Goal: Information Seeking & Learning: Learn about a topic

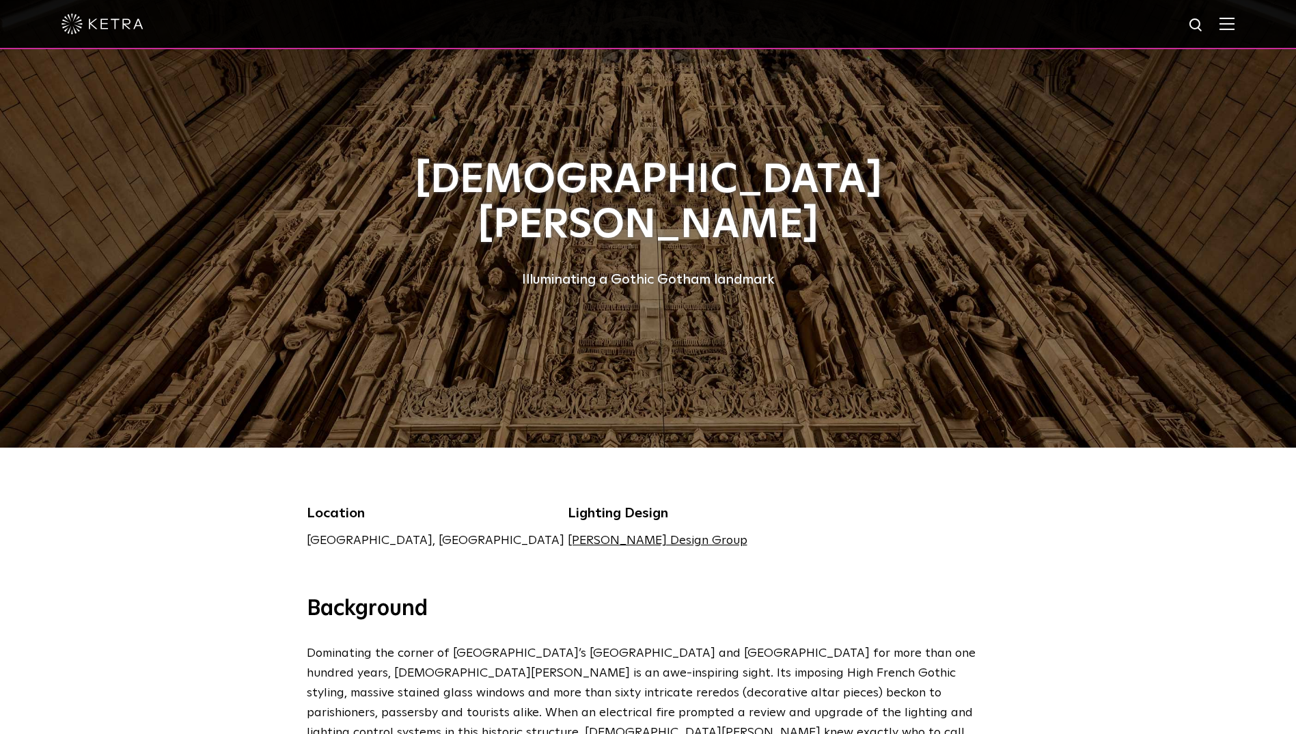
scroll to position [68, 0]
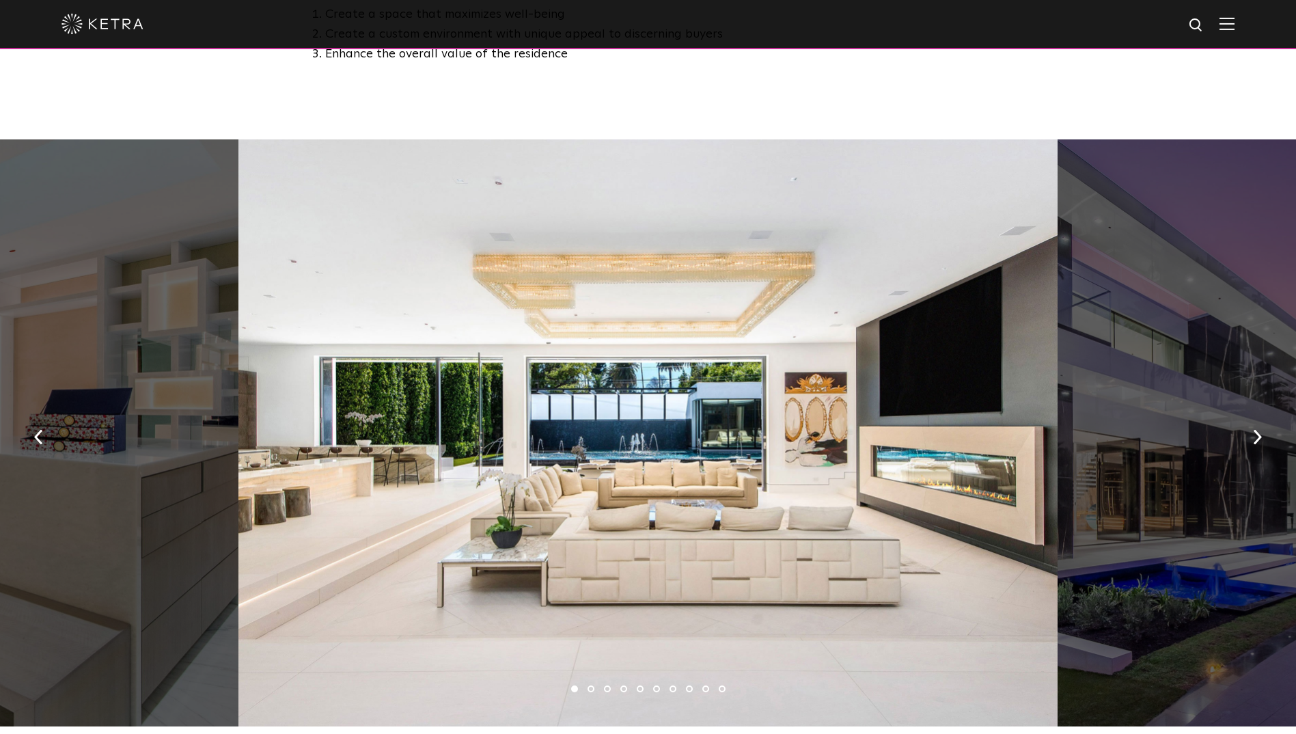
scroll to position [888, 0]
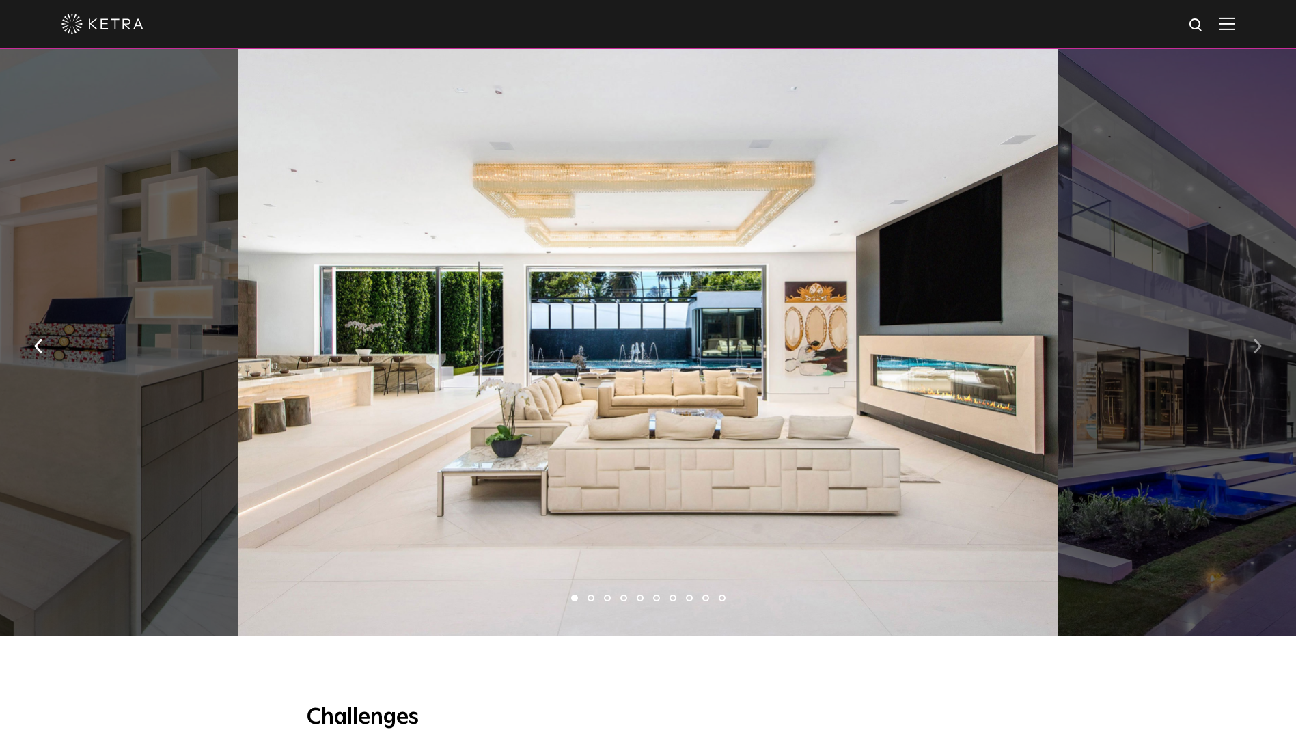
click at [1247, 354] on button "button" at bounding box center [1257, 345] width 29 height 47
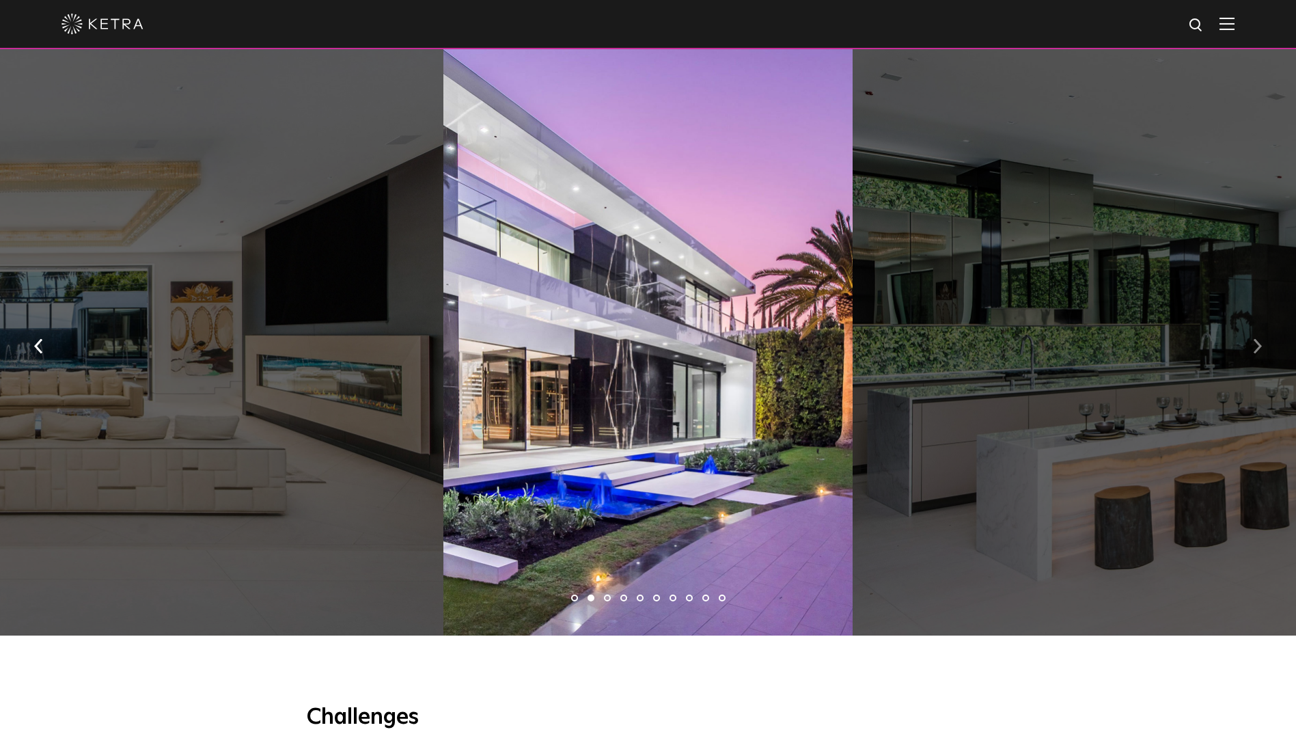
click at [1259, 343] on button "button" at bounding box center [1257, 345] width 29 height 47
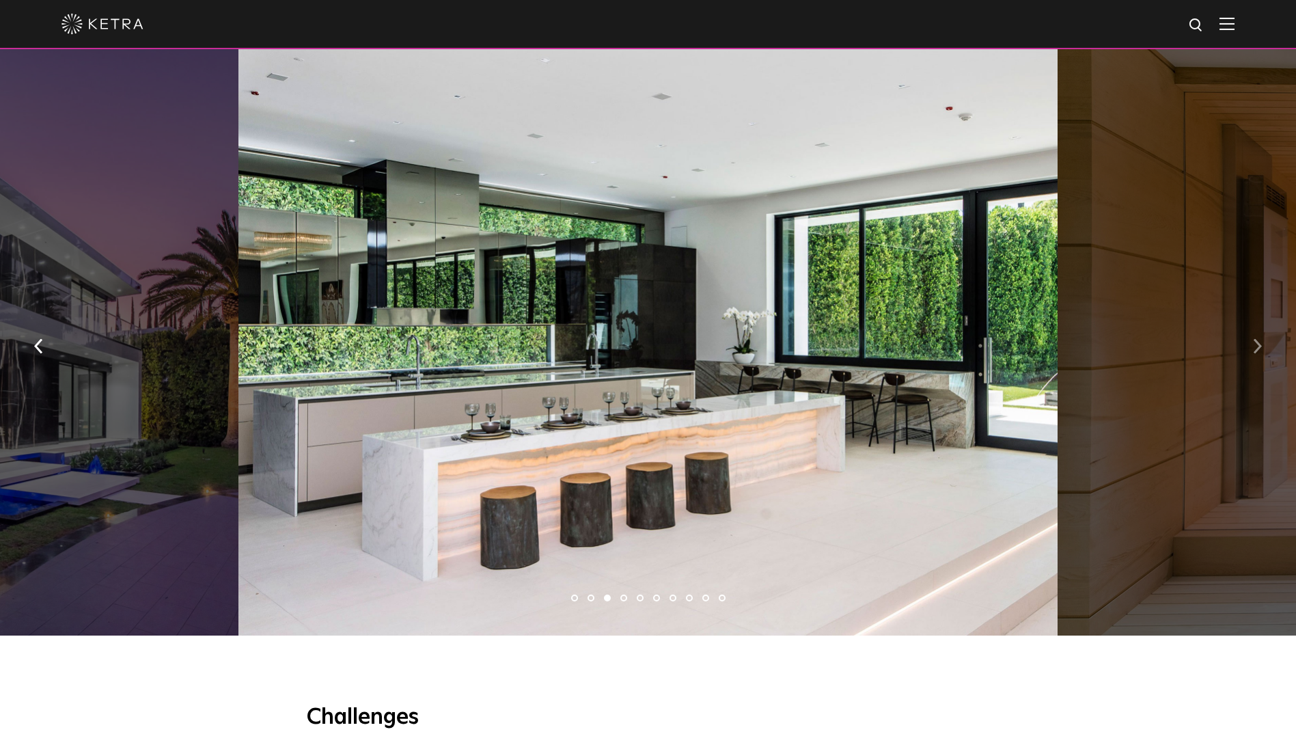
click at [1259, 343] on button "button" at bounding box center [1257, 345] width 29 height 47
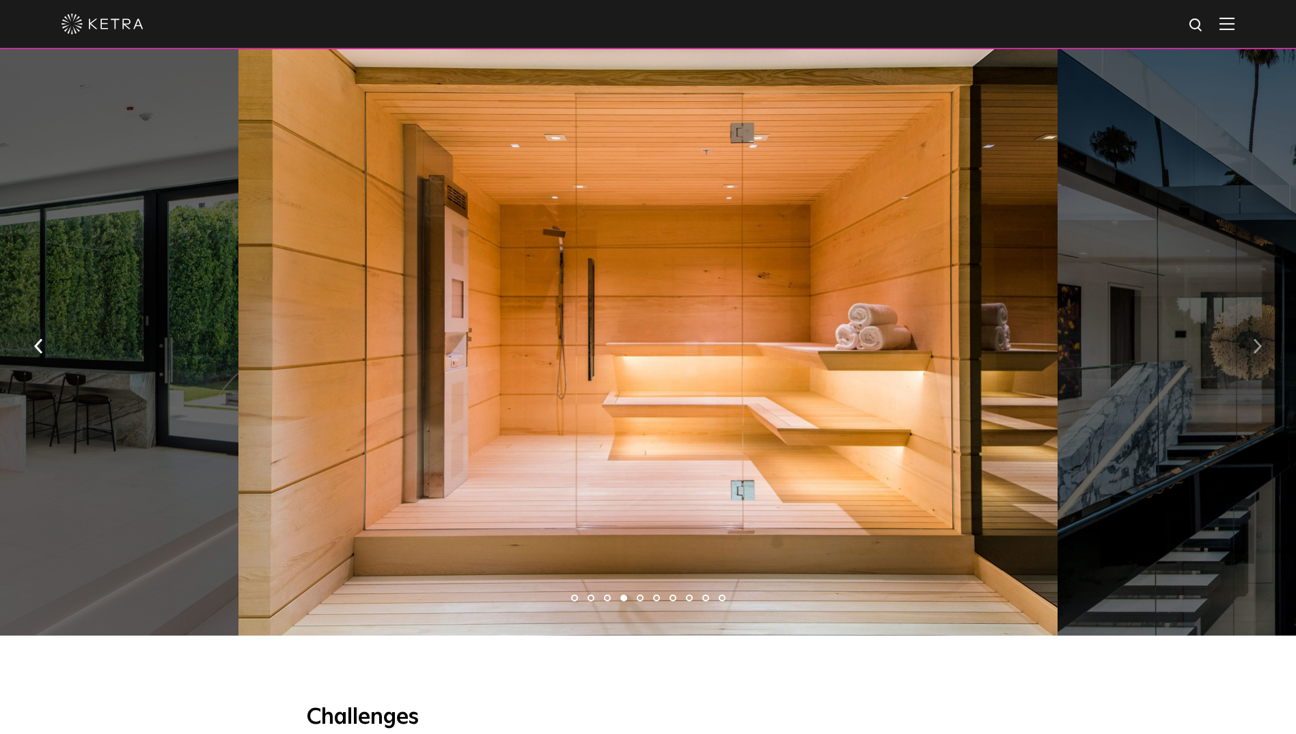
click at [1259, 343] on button "button" at bounding box center [1257, 345] width 29 height 47
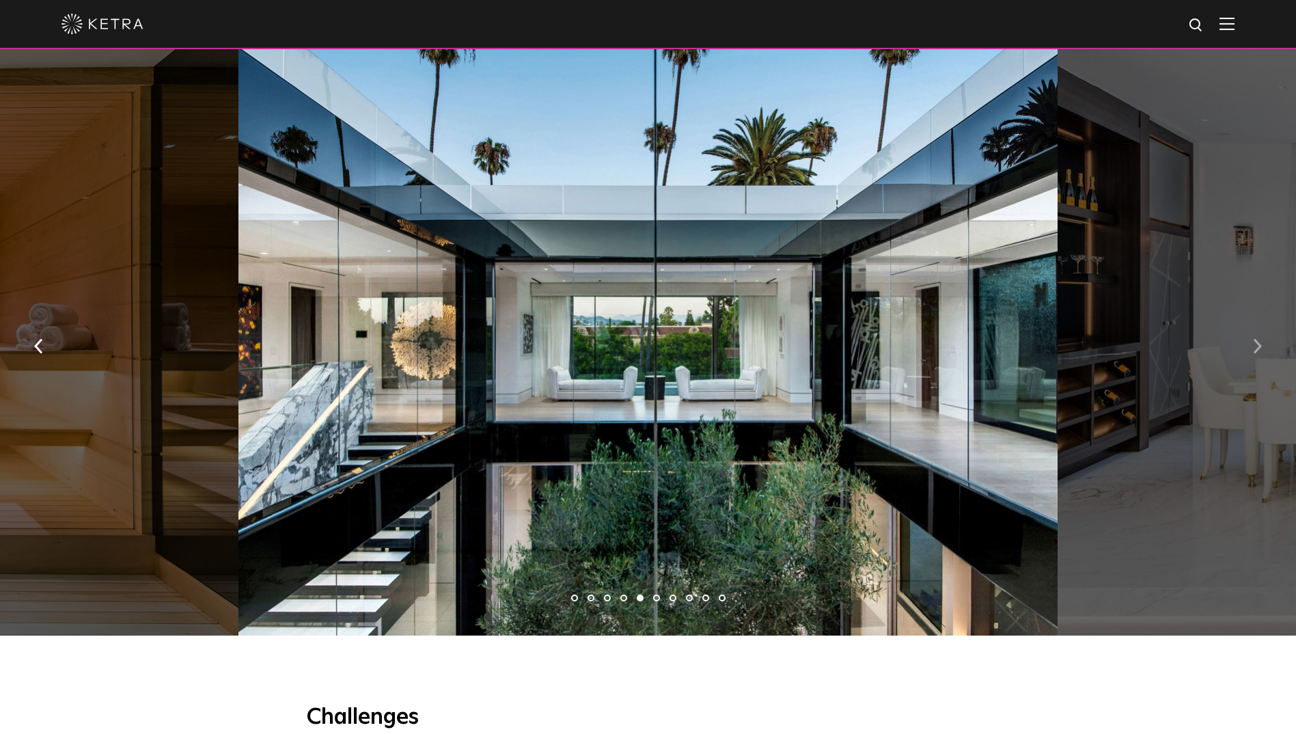
click at [1257, 342] on button "button" at bounding box center [1257, 345] width 29 height 47
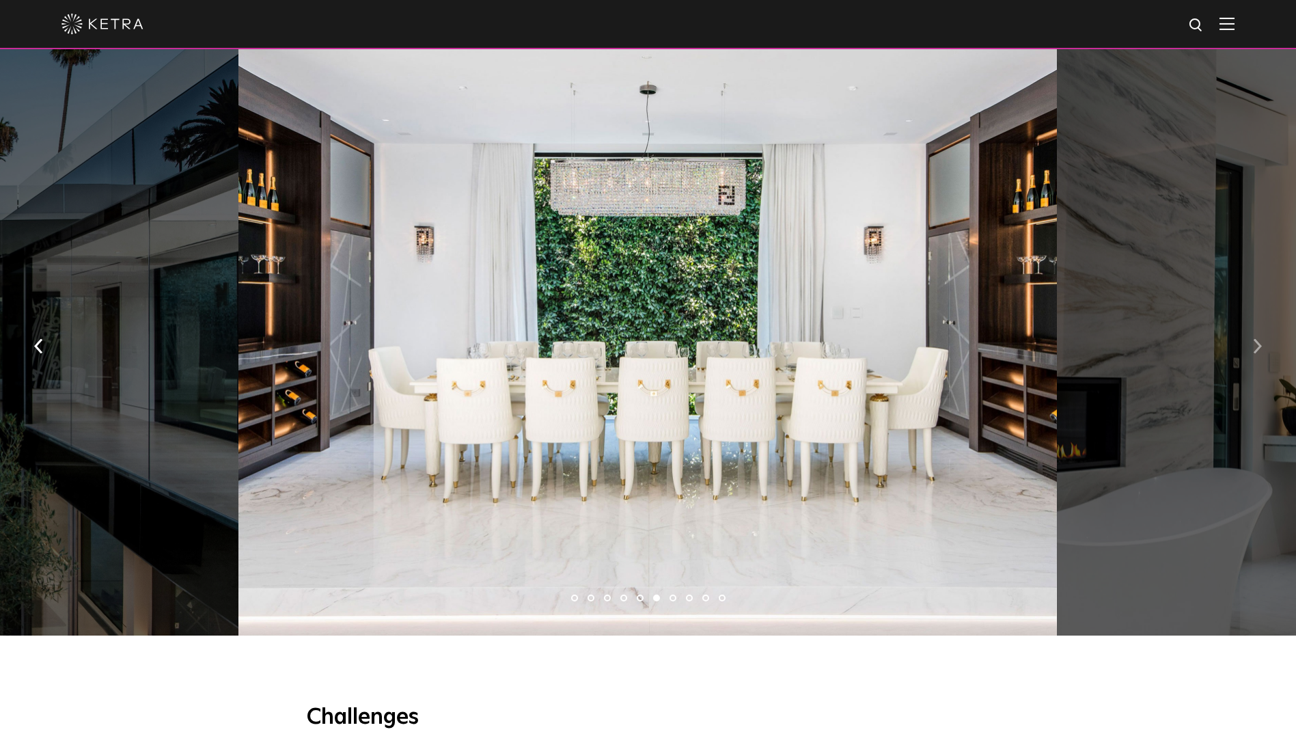
click at [1257, 342] on button "button" at bounding box center [1257, 345] width 29 height 47
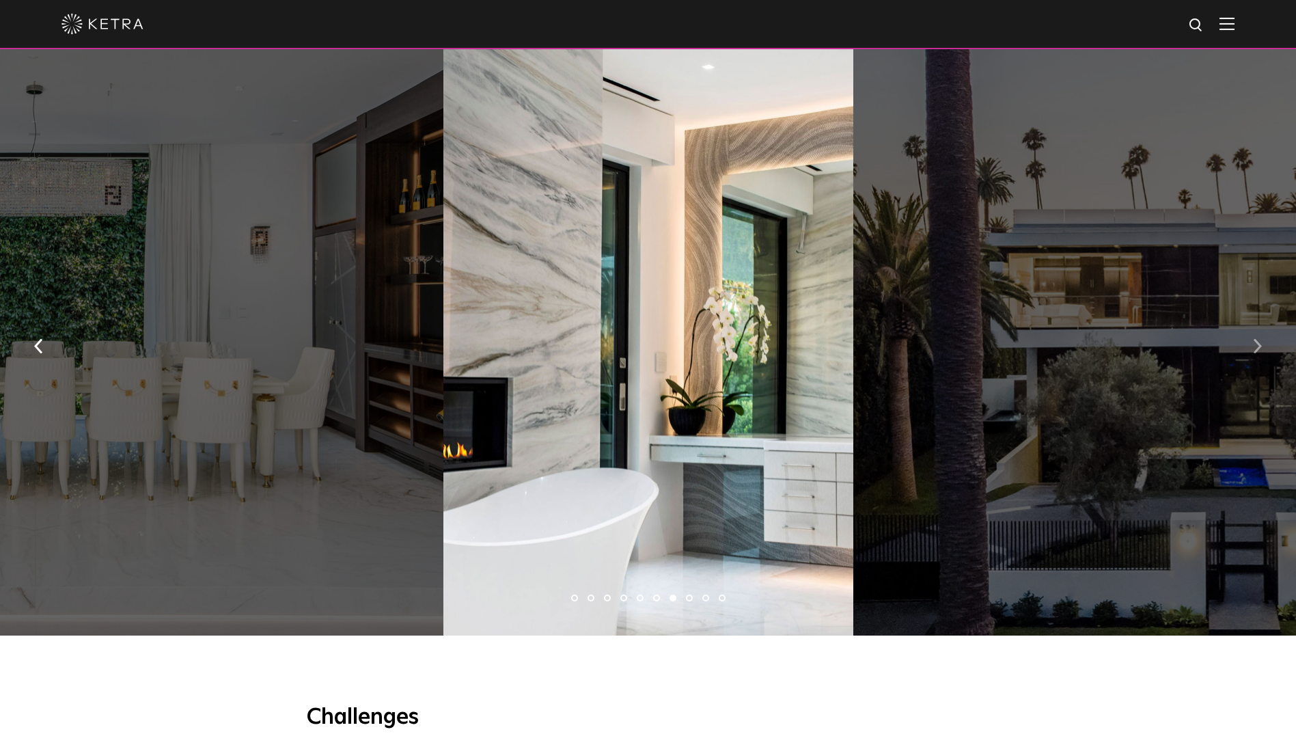
click at [1257, 342] on button "button" at bounding box center [1257, 345] width 29 height 47
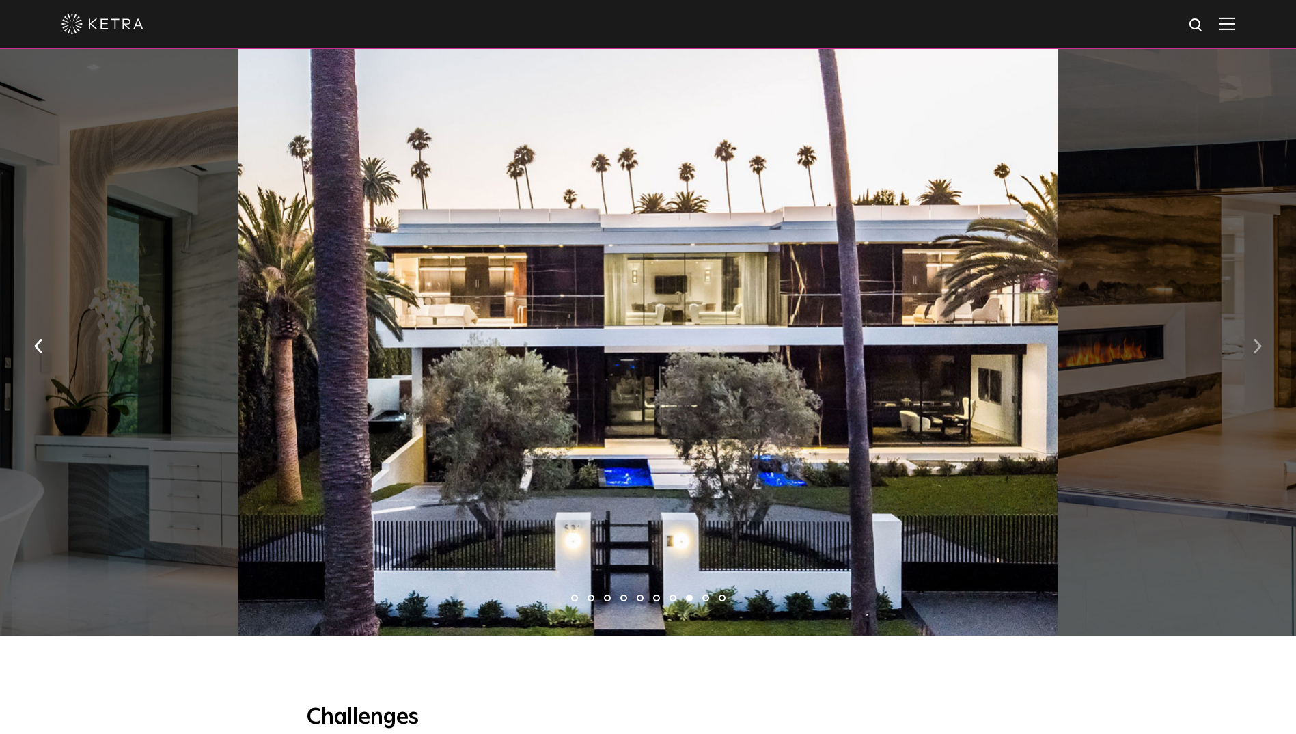
click at [1252, 355] on button "button" at bounding box center [1257, 345] width 29 height 47
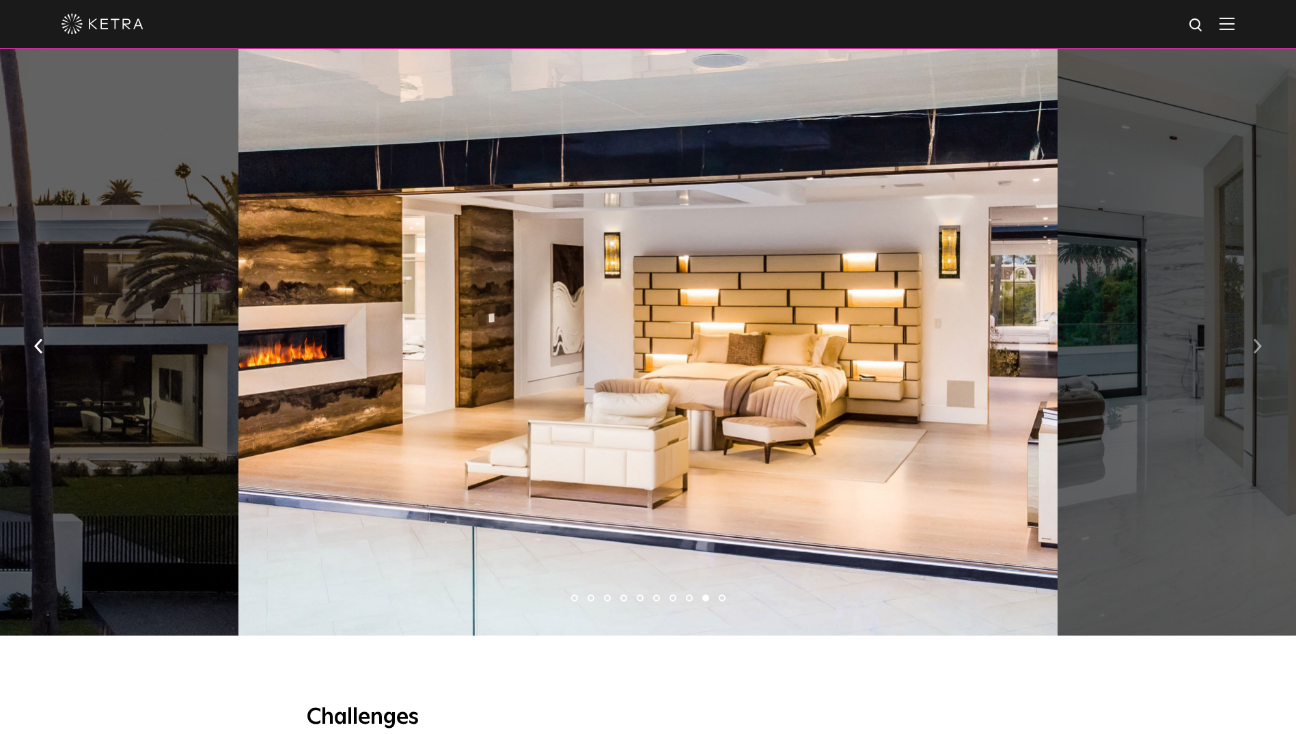
click at [1252, 355] on button "button" at bounding box center [1257, 345] width 29 height 47
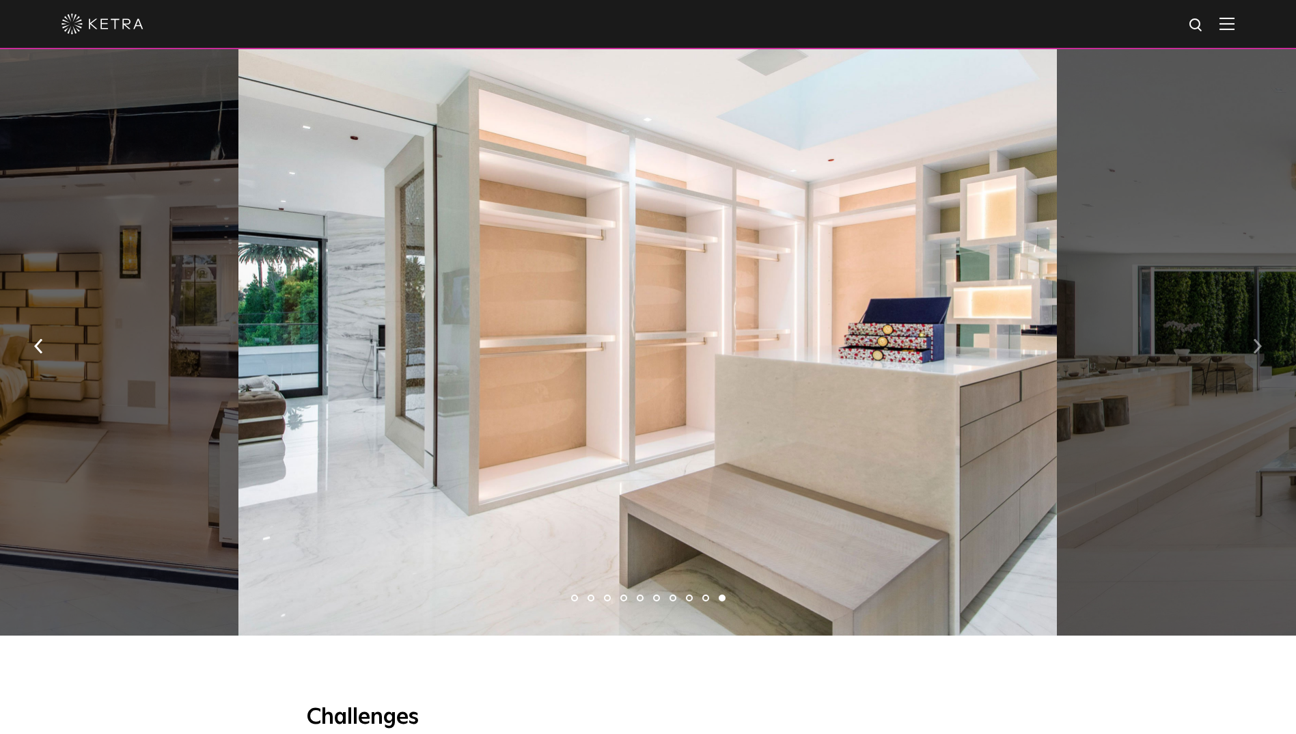
click at [1252, 355] on button "button" at bounding box center [1257, 345] width 29 height 47
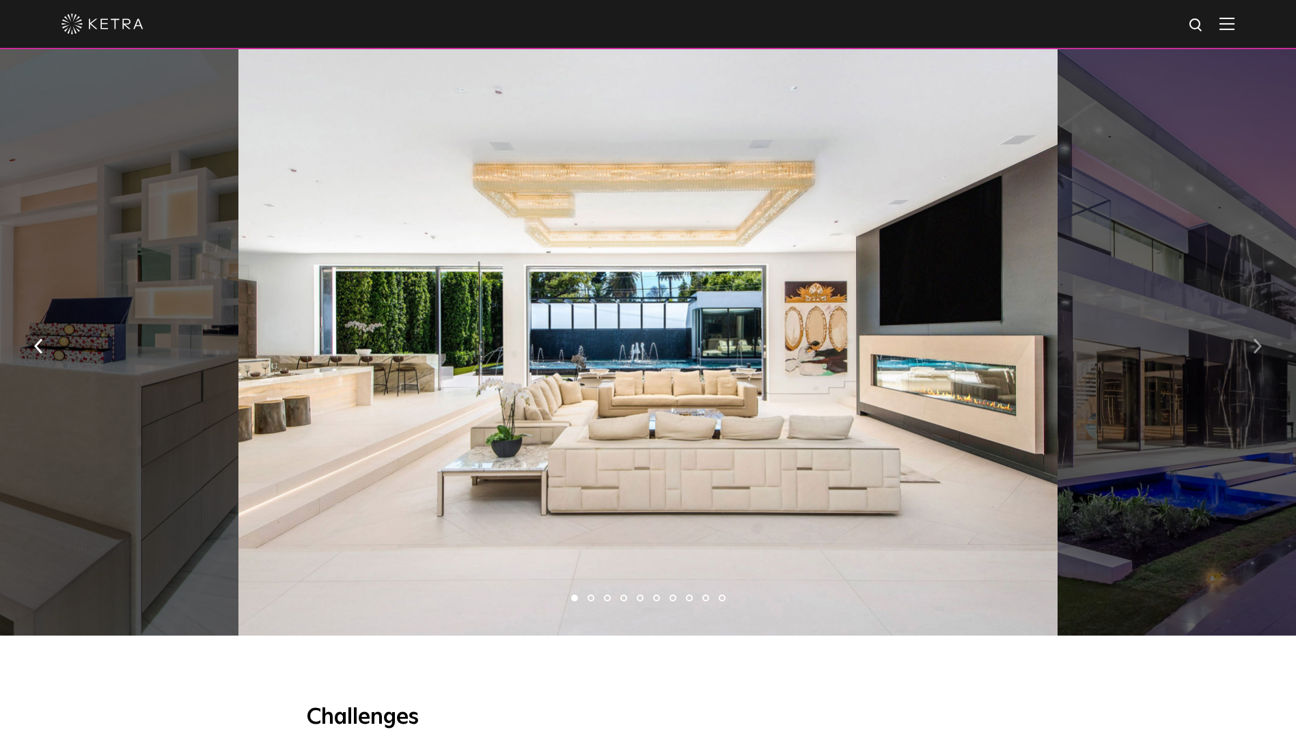
click at [1252, 355] on button "button" at bounding box center [1257, 345] width 29 height 47
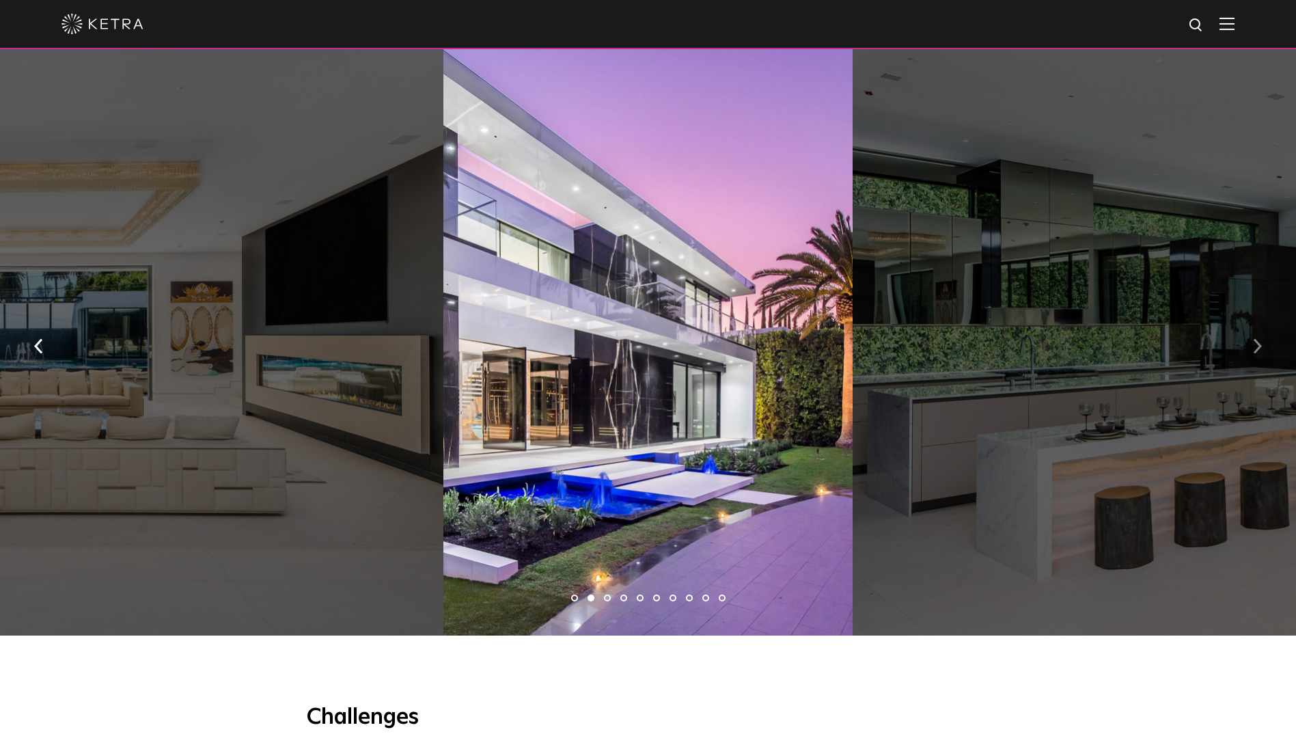
click at [1252, 355] on button "button" at bounding box center [1257, 345] width 29 height 47
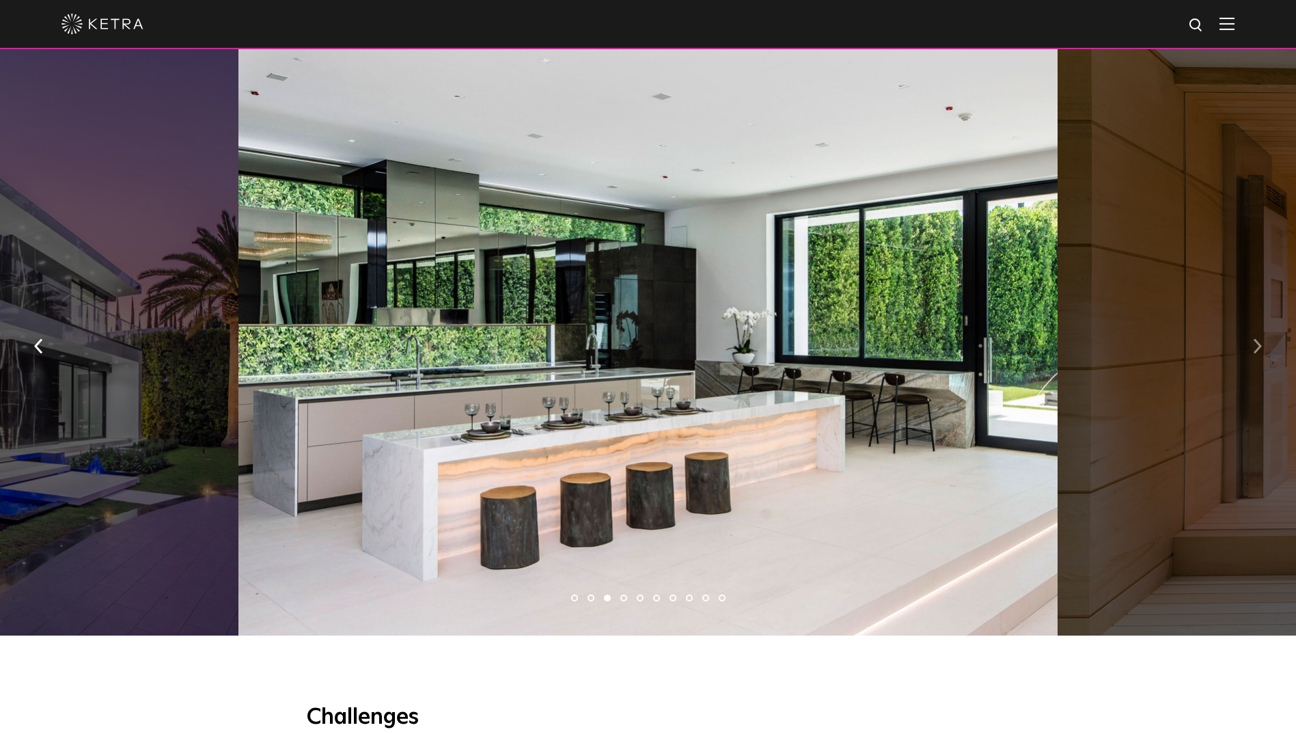
click at [1252, 355] on button "button" at bounding box center [1257, 345] width 29 height 47
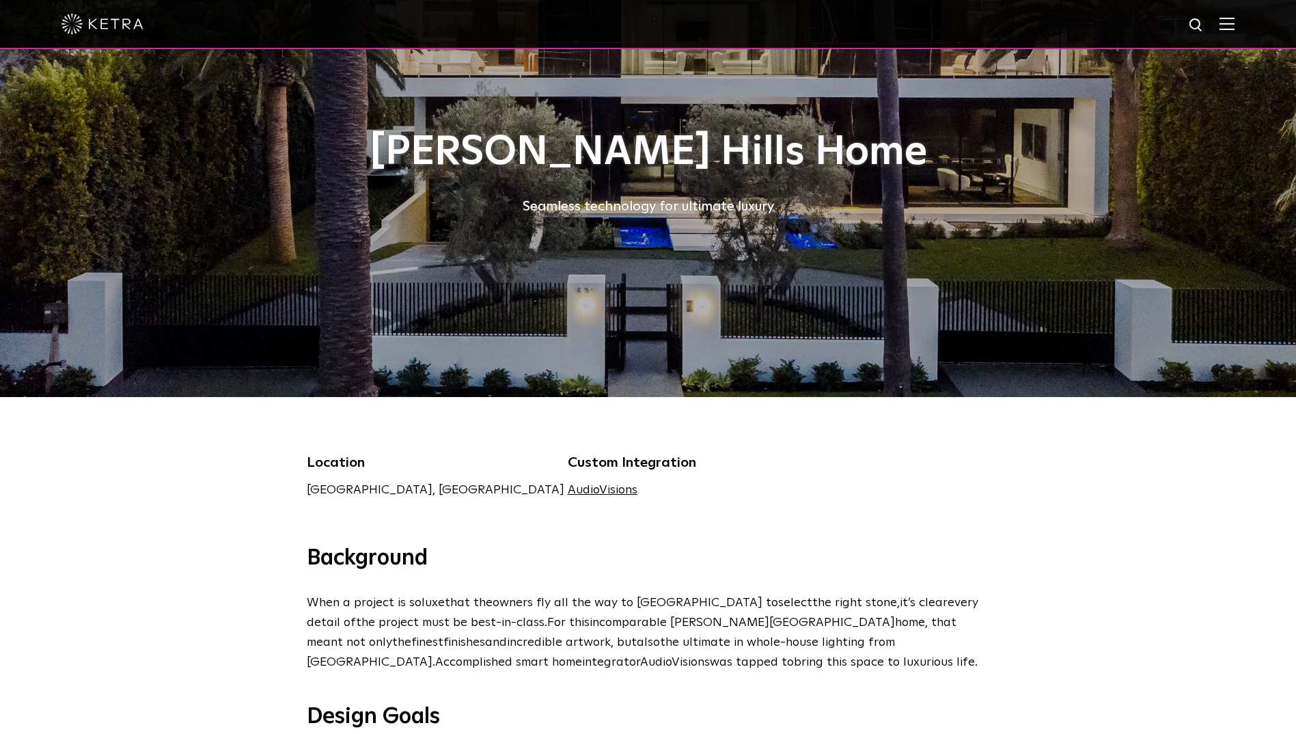
scroll to position [0, 0]
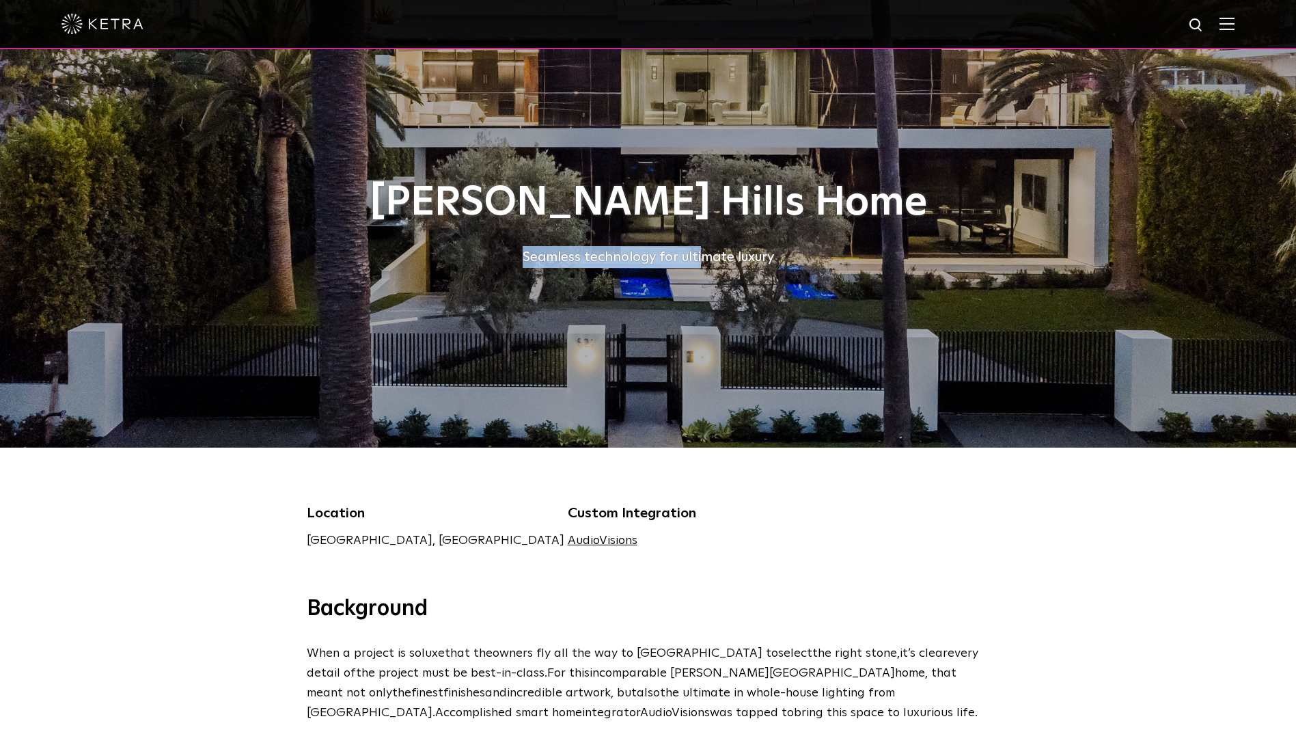
drag, startPoint x: 526, startPoint y: 247, endPoint x: 703, endPoint y: 242, distance: 176.4
click at [703, 242] on div "Beverly Hills Home Seamless technology for ultimate luxury" at bounding box center [648, 223] width 683 height 87
drag, startPoint x: 703, startPoint y: 242, endPoint x: 541, endPoint y: 200, distance: 167.3
click at [544, 200] on h1 "[PERSON_NAME] Hills Home" at bounding box center [648, 202] width 683 height 45
click at [84, 26] on img at bounding box center [103, 24] width 82 height 21
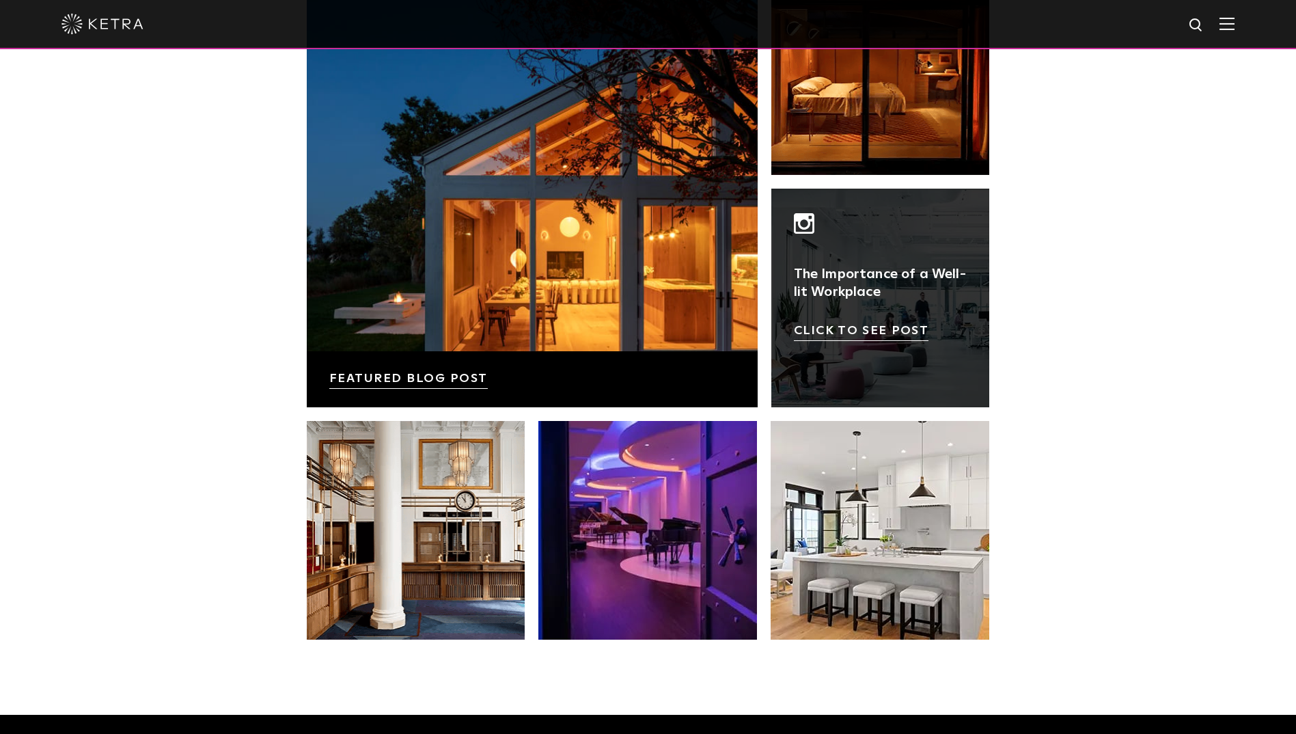
scroll to position [2460, 0]
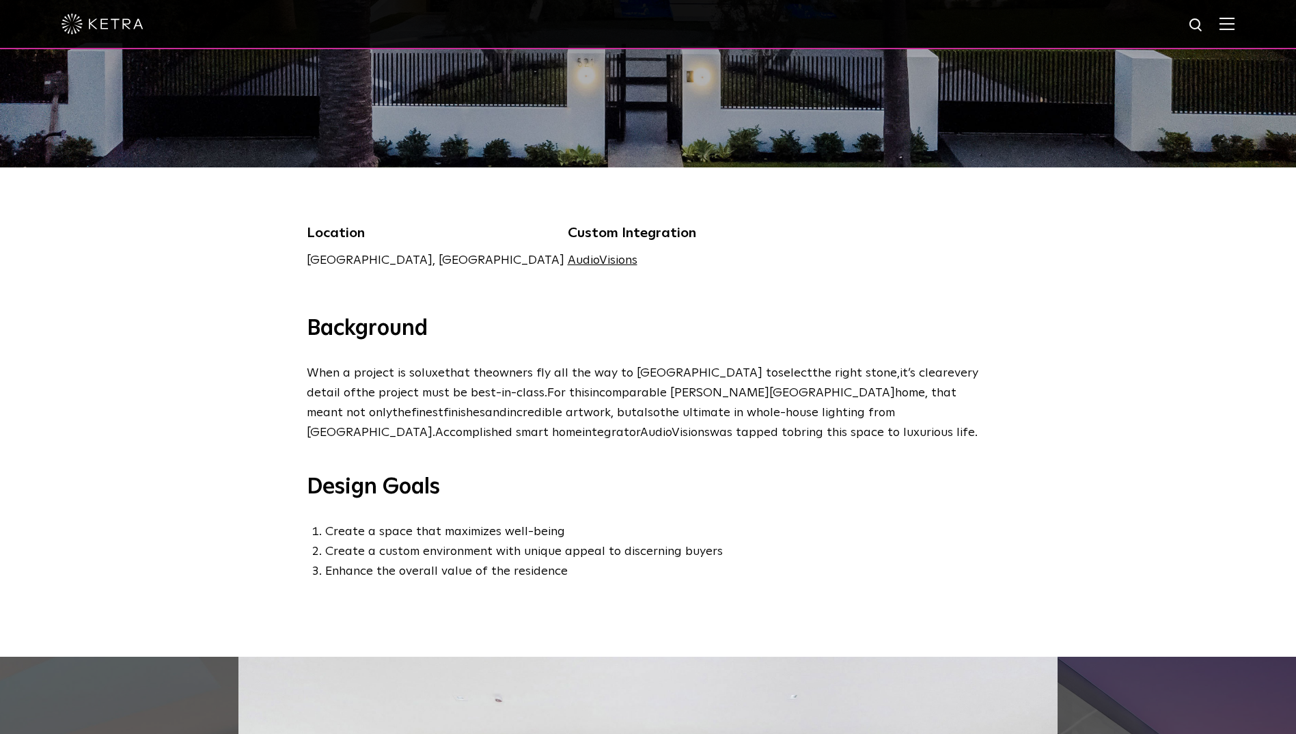
scroll to position [273, 0]
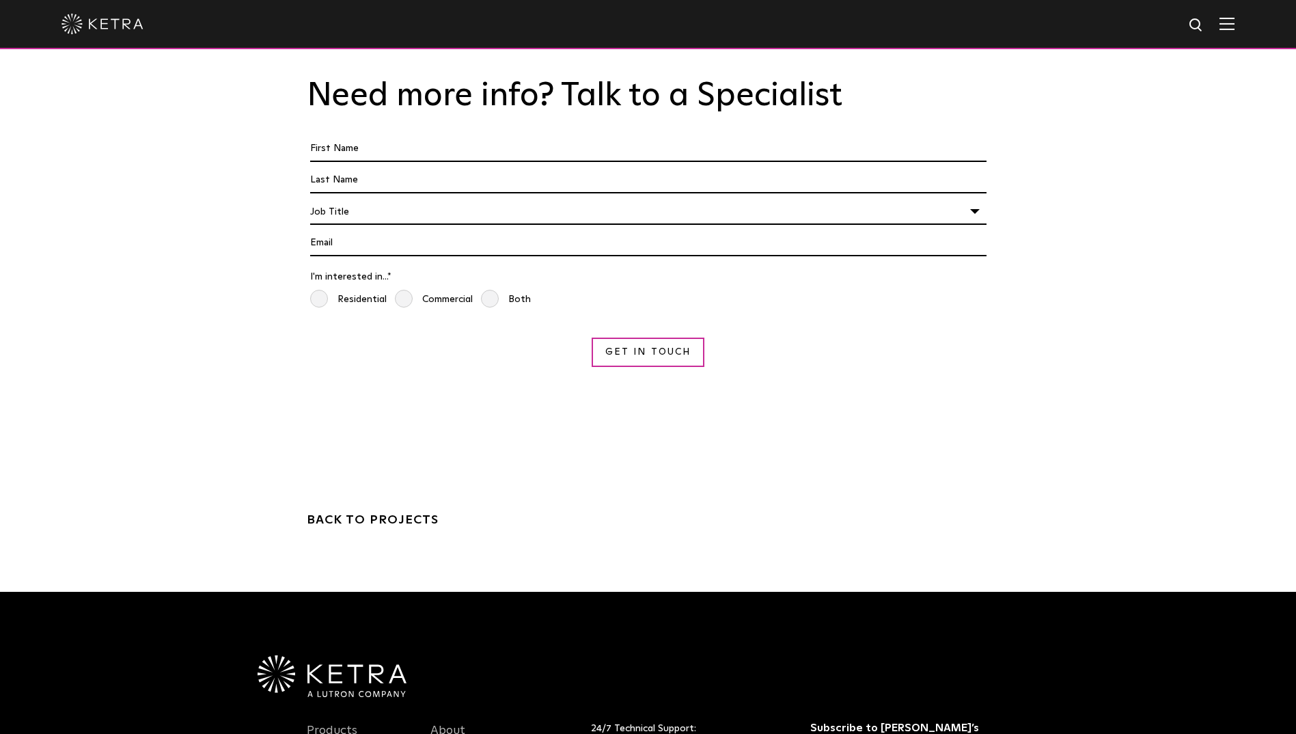
scroll to position [4032, 0]
